Goal: Task Accomplishment & Management: Contribute content

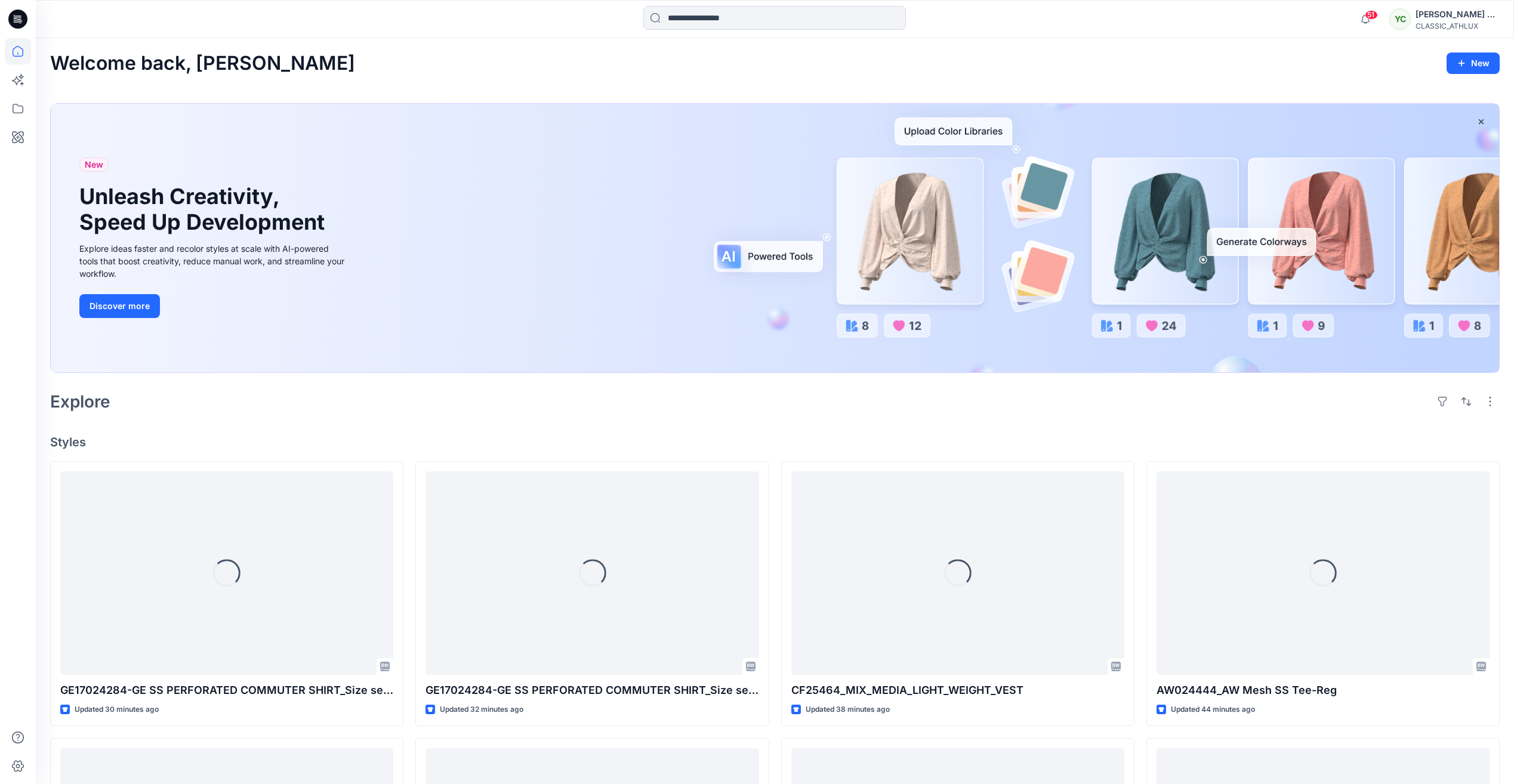
scroll to position [2274, 0]
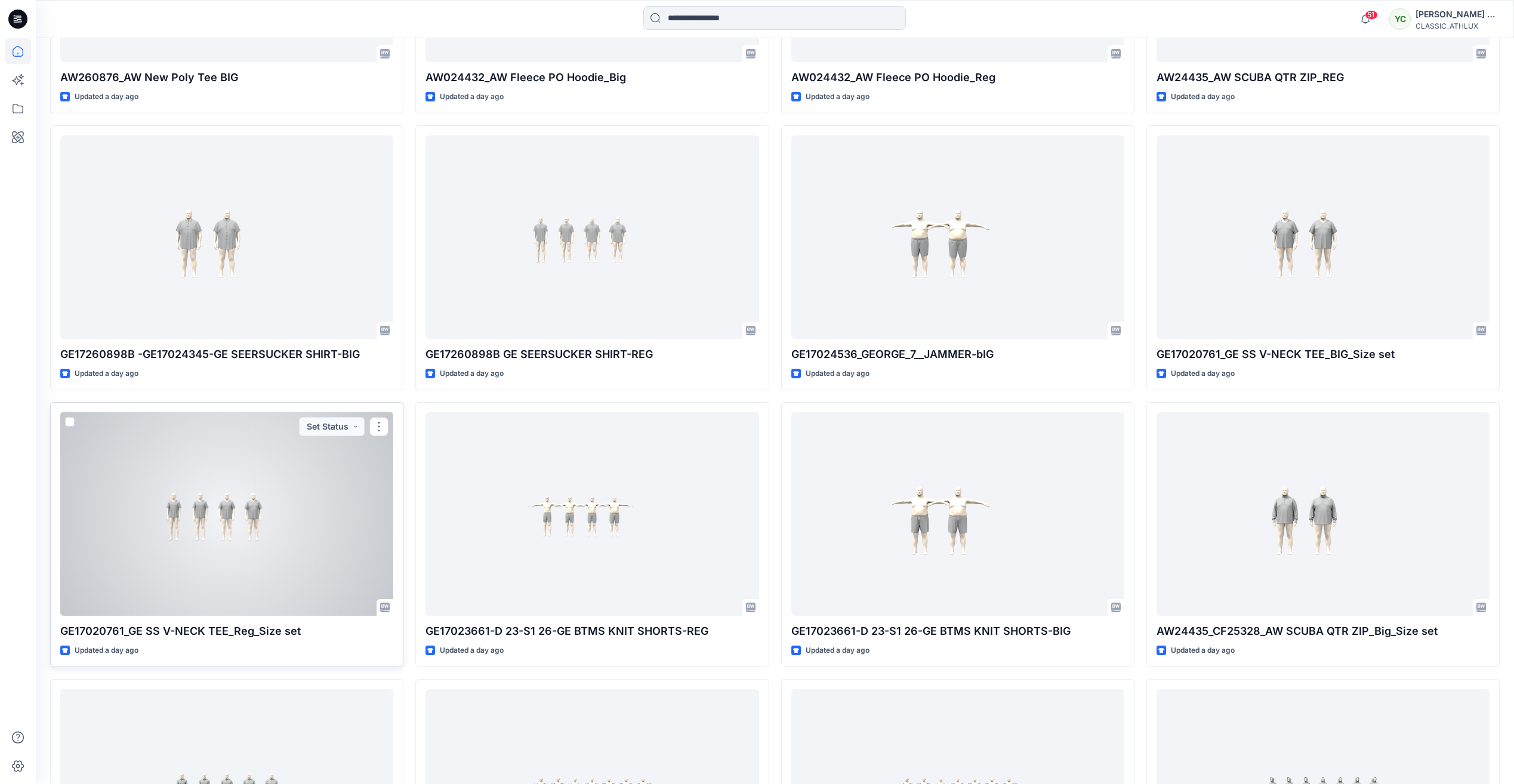
click at [294, 492] on div at bounding box center [227, 514] width 333 height 204
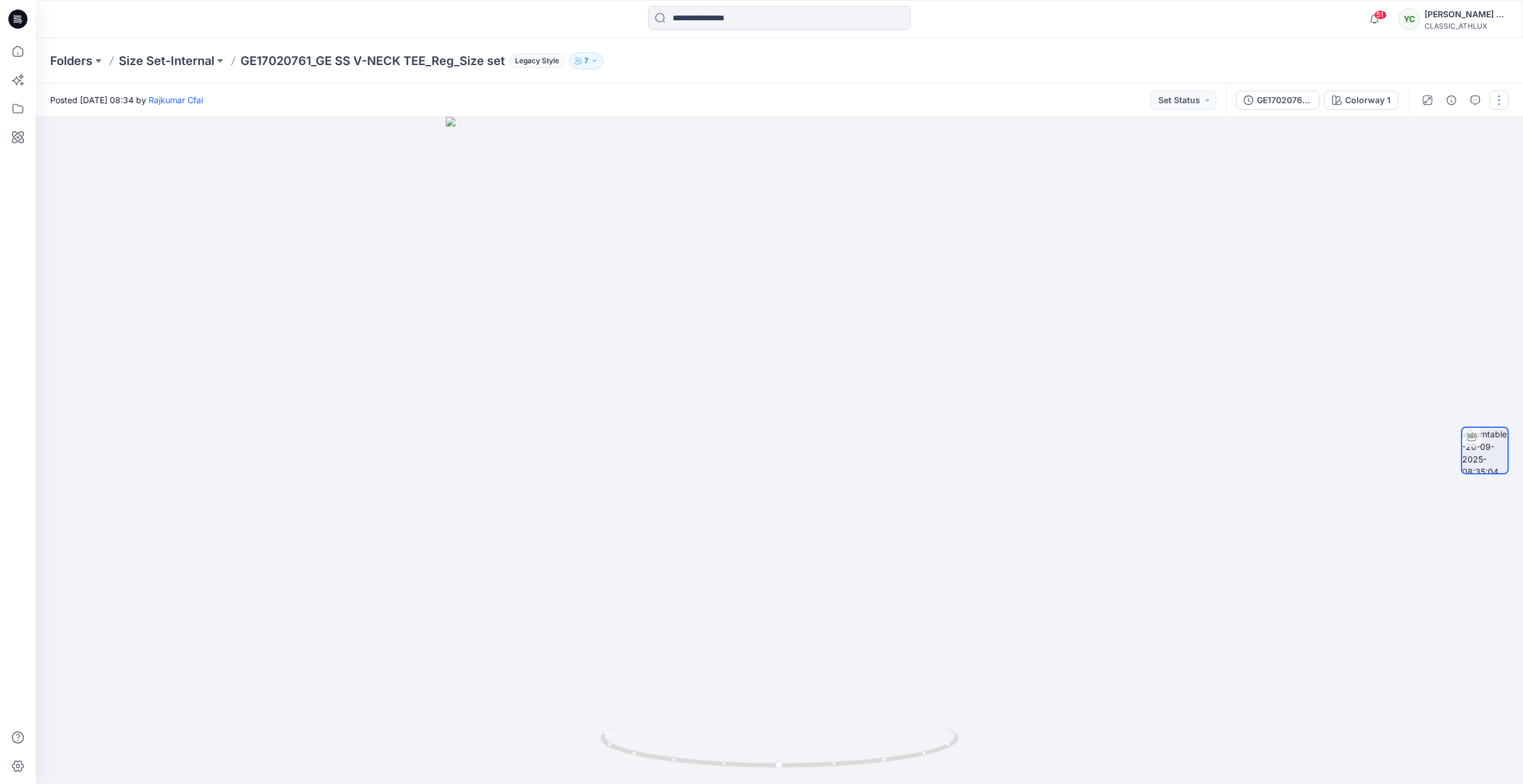
click at [1503, 103] on button "button" at bounding box center [1498, 100] width 19 height 19
click at [1433, 165] on button "Edit" at bounding box center [1449, 166] width 110 height 22
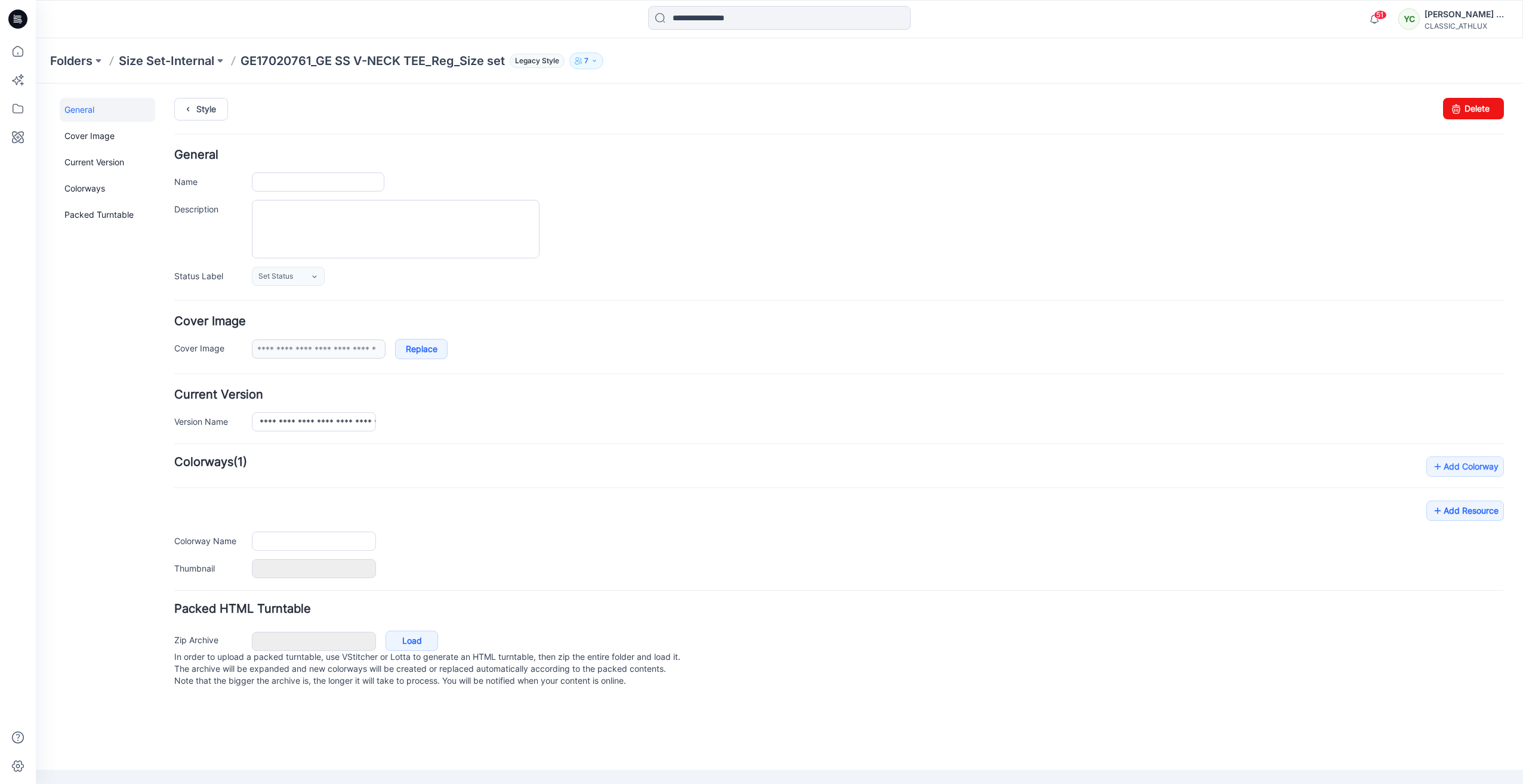
type input "**********"
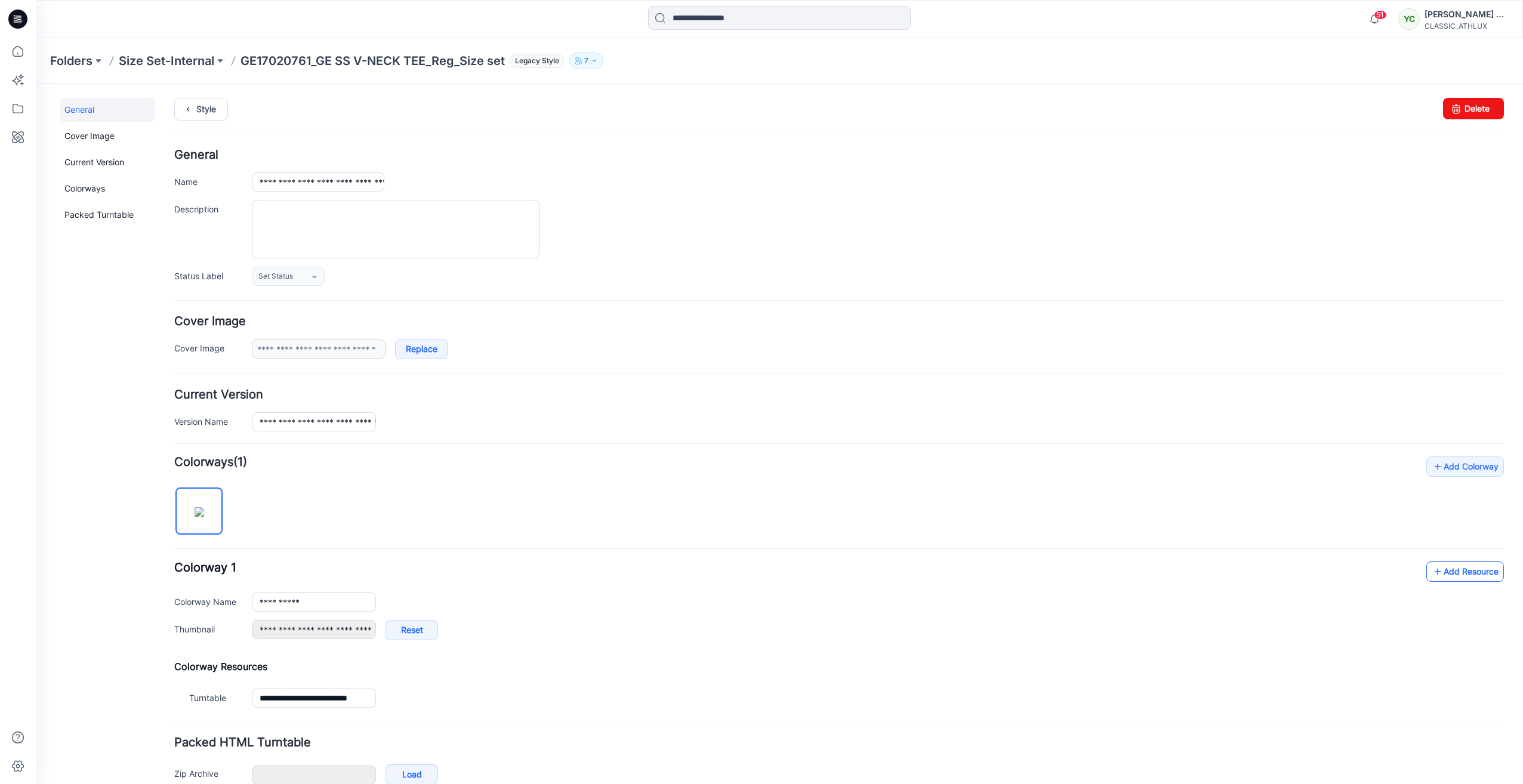
click at [1467, 575] on link "Add Resource" at bounding box center [1465, 571] width 77 height 20
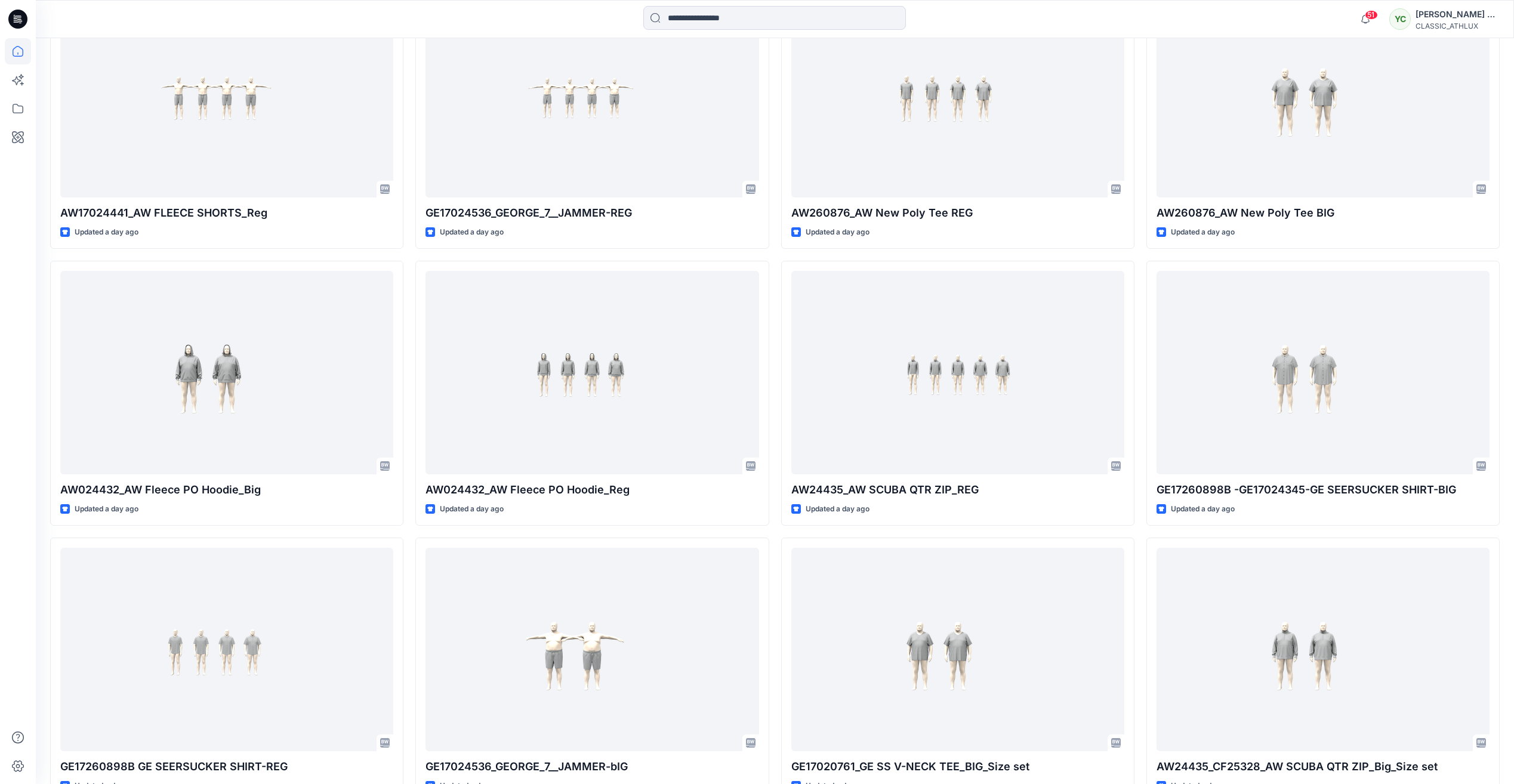
scroll to position [2159, 0]
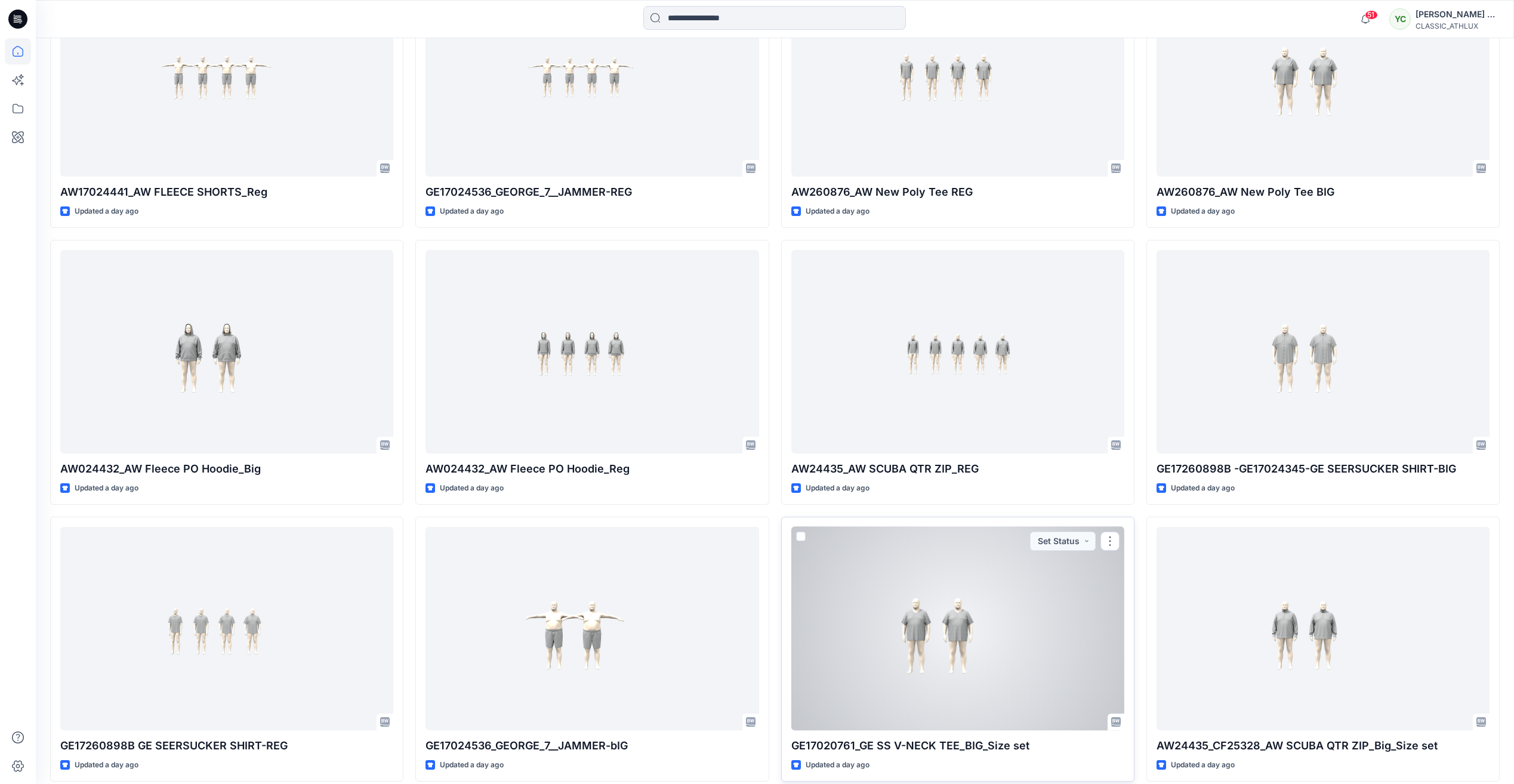
click at [1005, 647] on div at bounding box center [957, 628] width 333 height 204
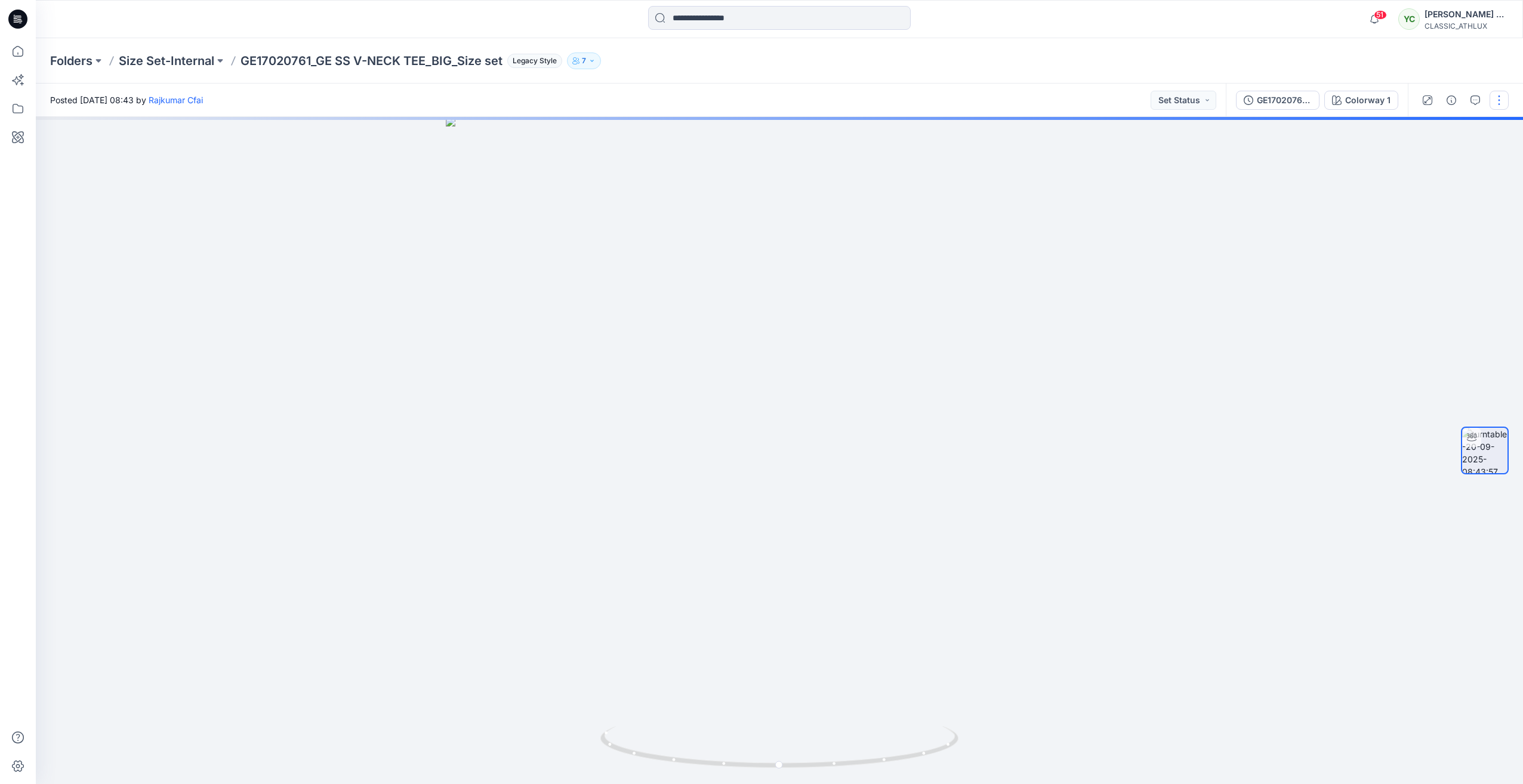
click at [1496, 102] on button "button" at bounding box center [1498, 100] width 19 height 19
click at [1453, 163] on button "Edit" at bounding box center [1449, 166] width 110 height 22
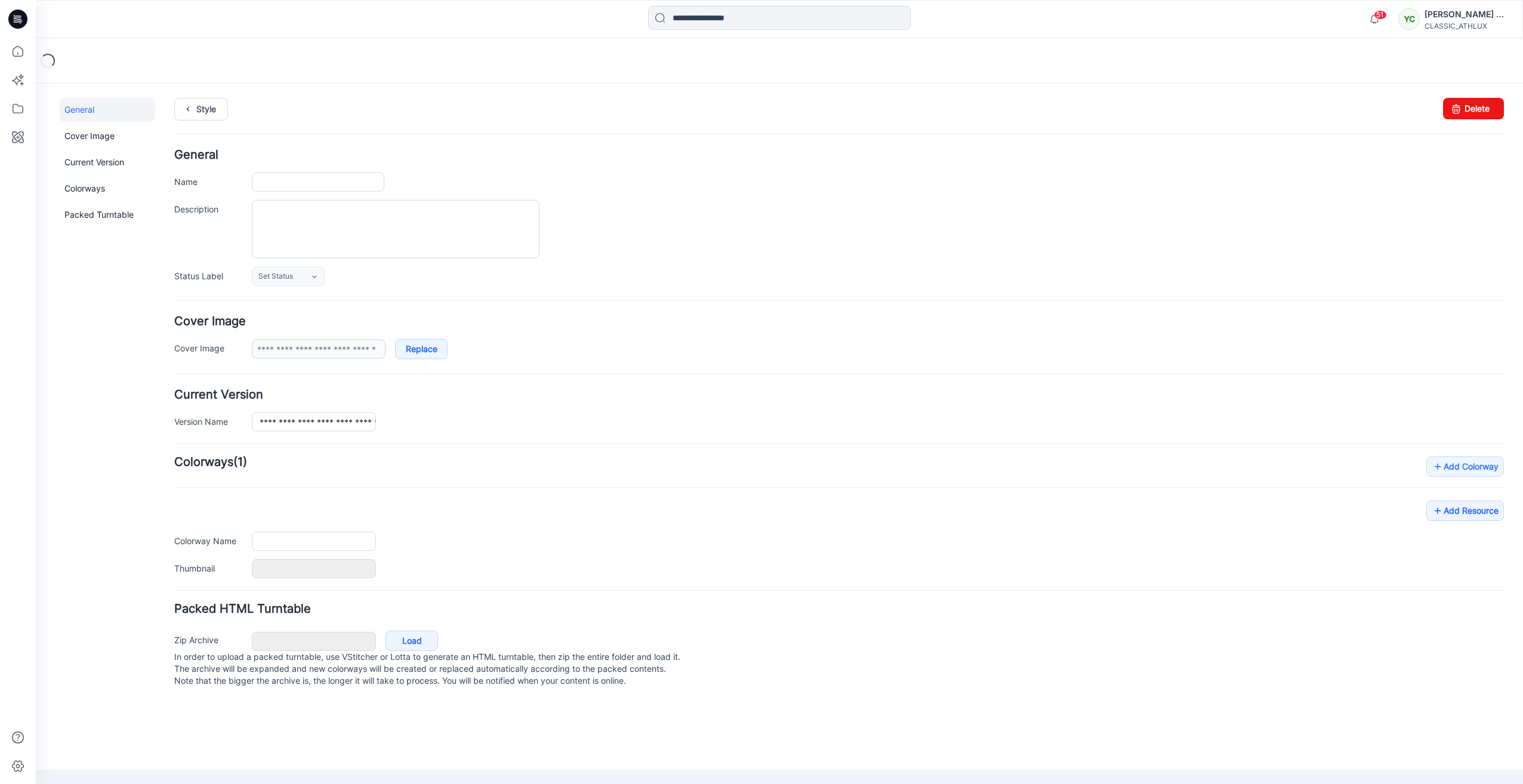
type input "**********"
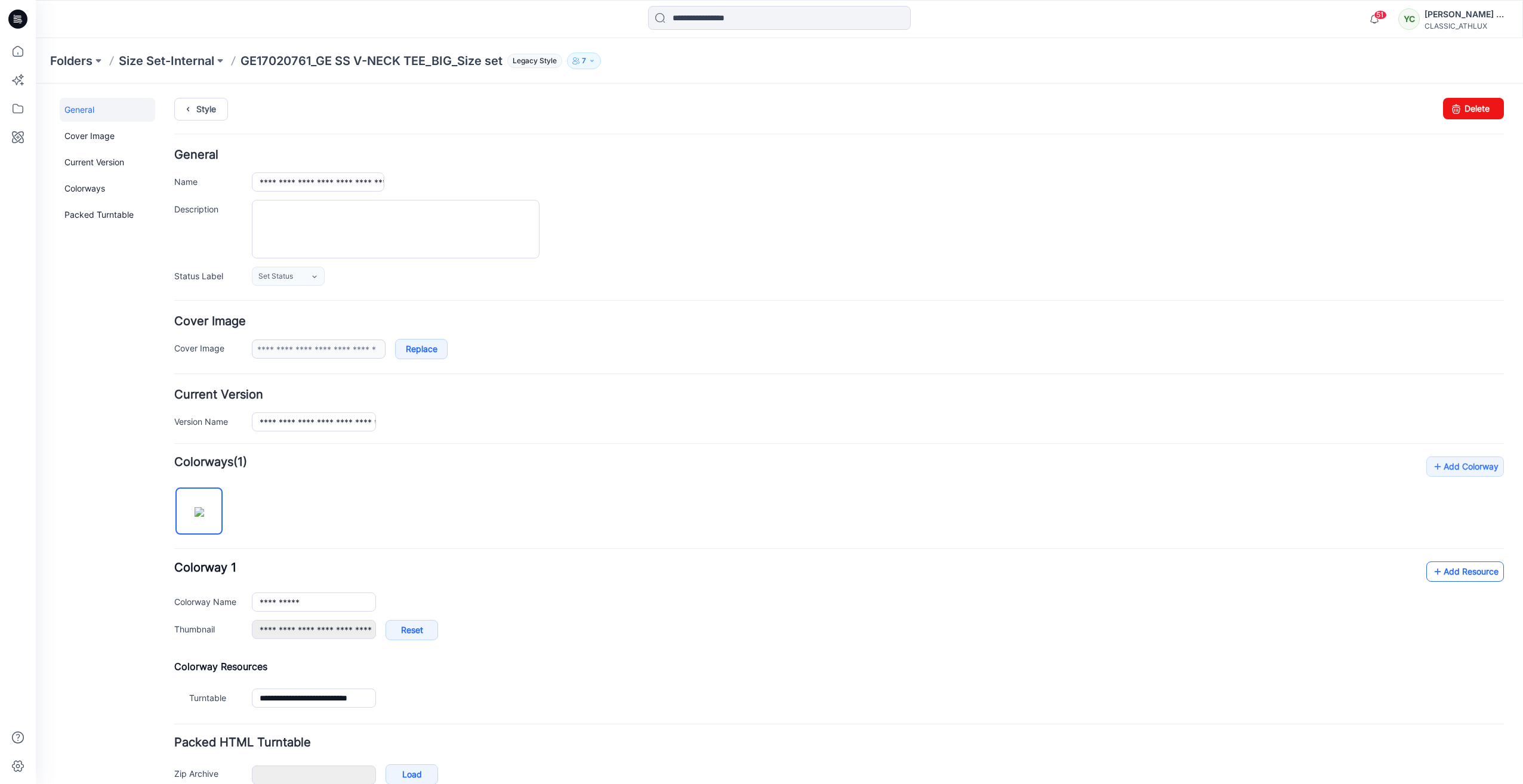
click at [1459, 575] on link "Add Resource" at bounding box center [1465, 571] width 77 height 20
